Goal: Information Seeking & Learning: Compare options

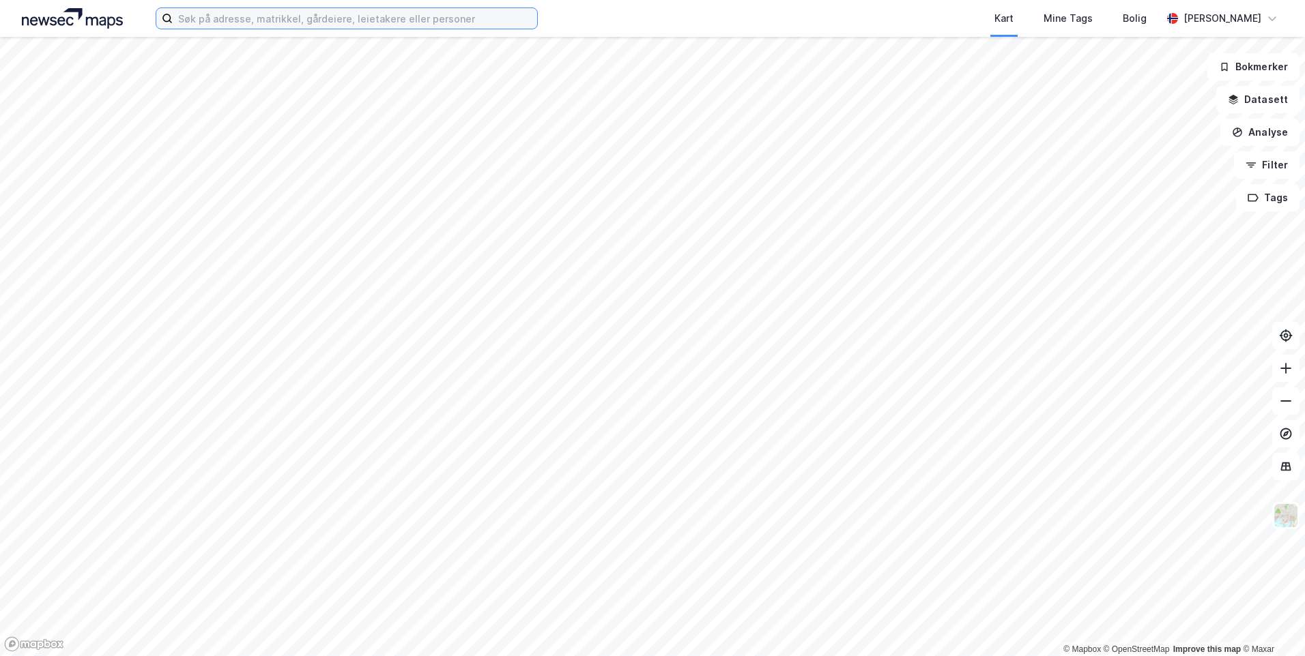
click at [311, 22] on input at bounding box center [355, 18] width 364 height 20
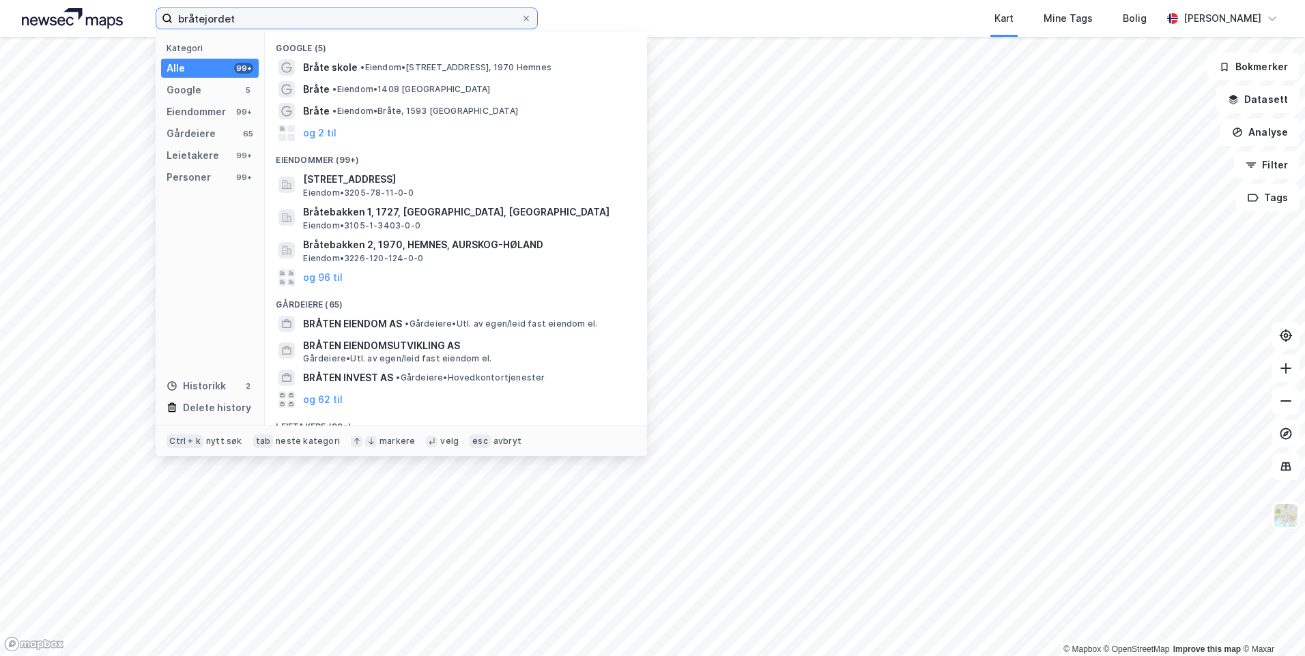
type input "bråtejordet"
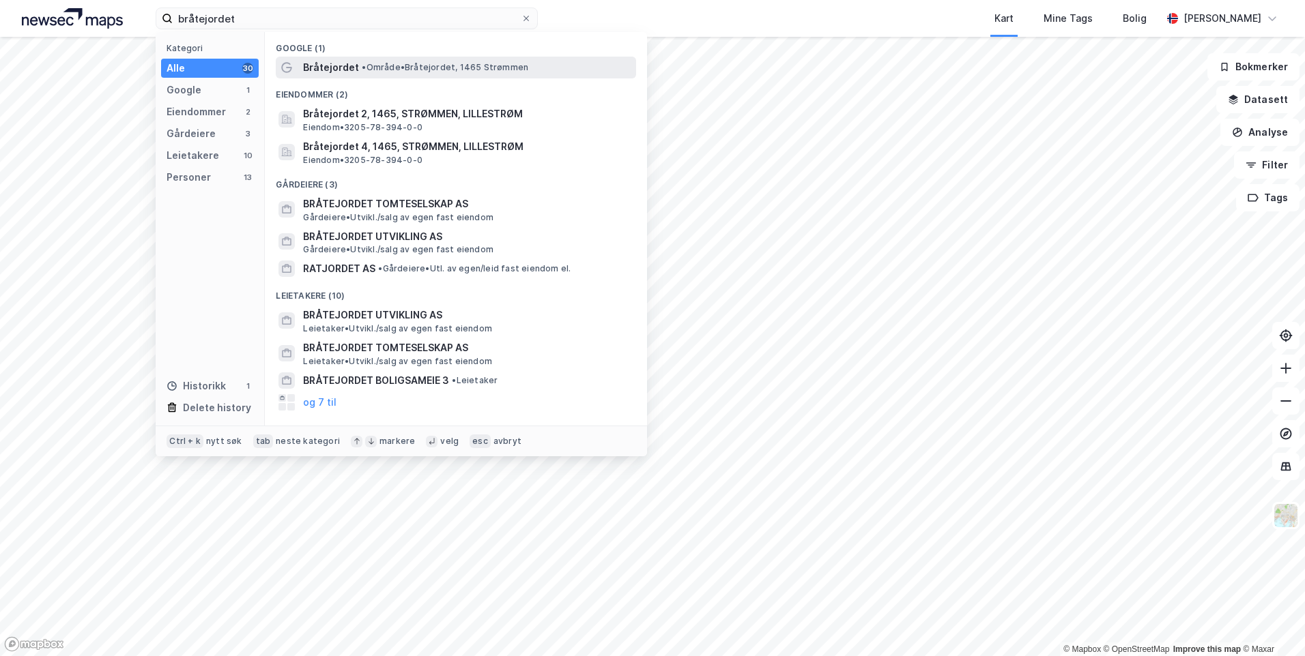
click at [335, 70] on span "Bråtejordet" at bounding box center [331, 67] width 56 height 16
